Goal: Task Accomplishment & Management: Use online tool/utility

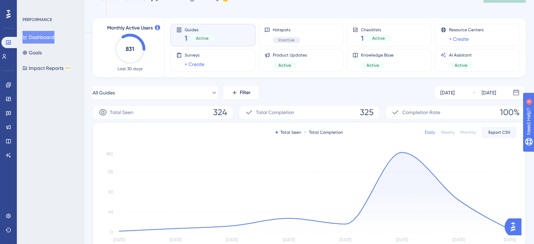
scroll to position [20, 0]
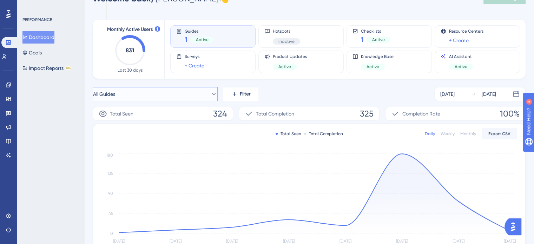
click at [204, 95] on button "All Guides" at bounding box center [155, 94] width 125 height 14
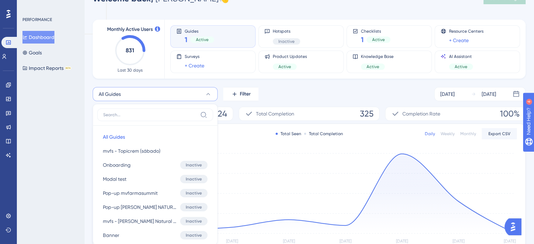
scroll to position [71, 0]
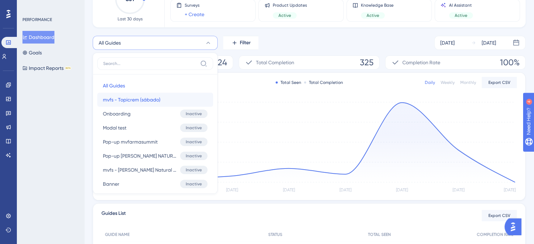
click at [136, 97] on span "mvfs - Topicrem (sábado)" at bounding box center [132, 100] width 58 height 8
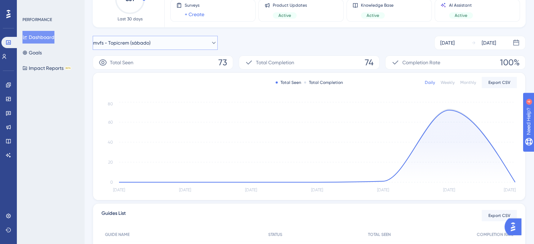
click at [183, 43] on button "mvfs - Topicrem (sábado)" at bounding box center [155, 43] width 125 height 14
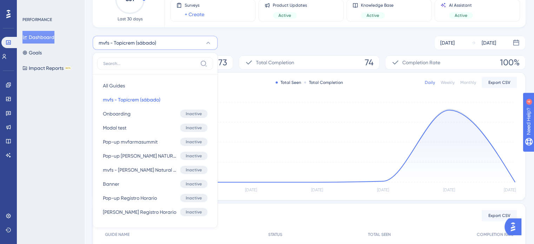
scroll to position [89, 0]
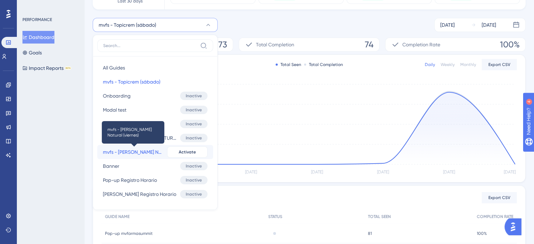
click at [141, 150] on span "mvfs - [PERSON_NAME] Natural (viernes)" at bounding box center [133, 152] width 61 height 8
